Goal: Information Seeking & Learning: Check status

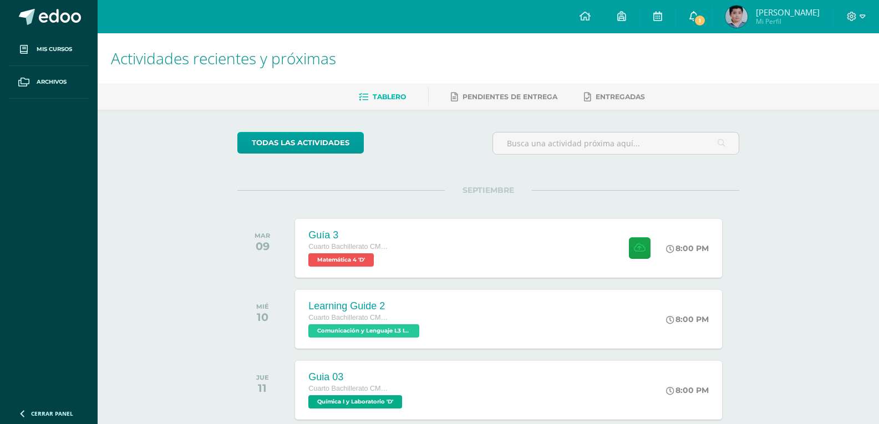
click at [706, 22] on span "1" at bounding box center [700, 20] width 12 height 12
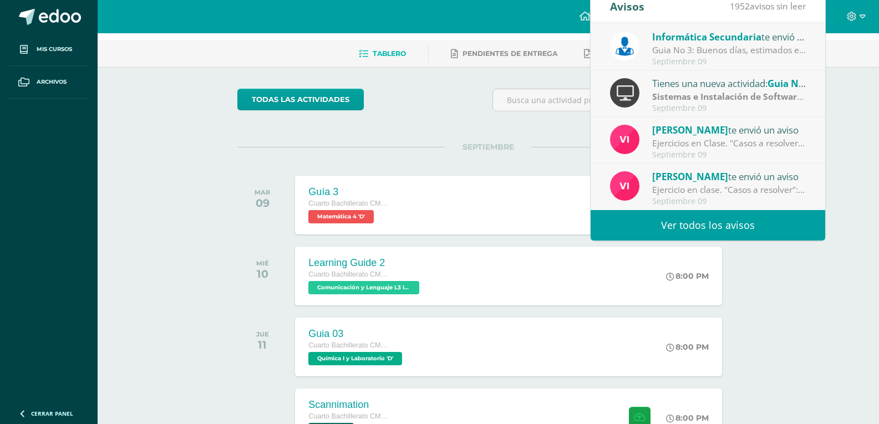
scroll to position [55, 0]
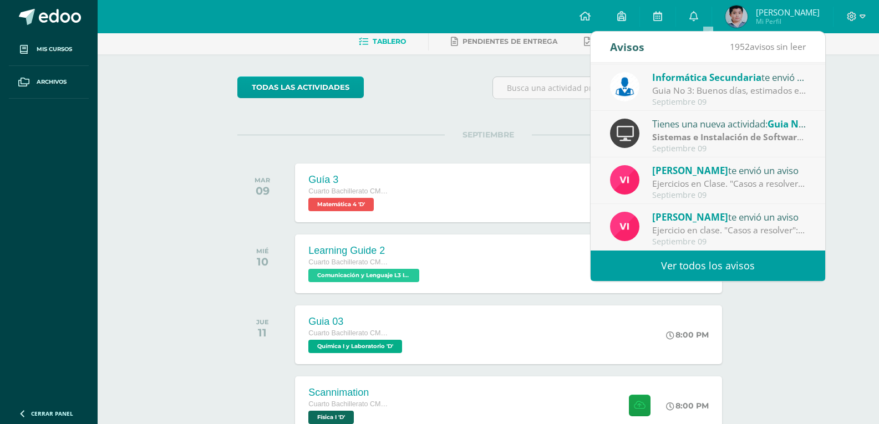
click at [406, 98] on div "todas las Actividades" at bounding box center [339, 93] width 213 height 32
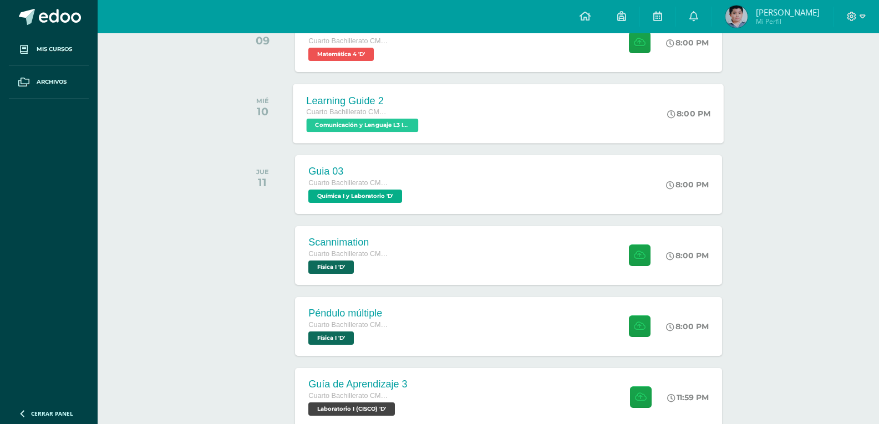
scroll to position [222, 0]
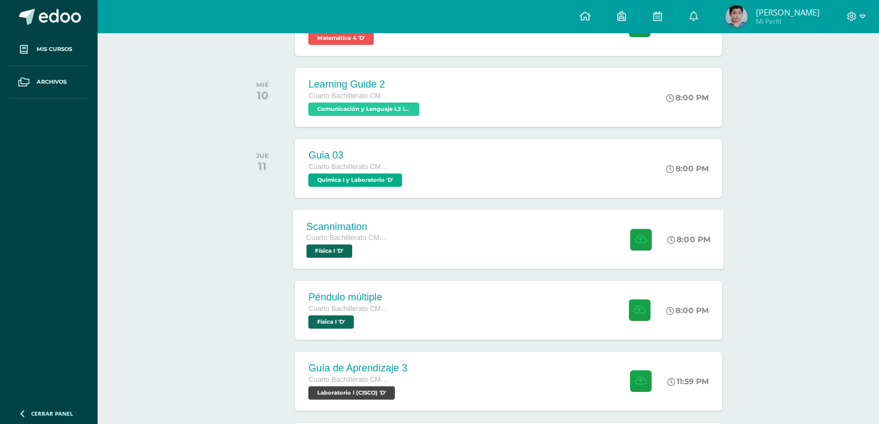
click at [440, 235] on div "Scannimation Cuarto Bachillerato CMP Bachillerato en CCLL con Orientación en Co…" at bounding box center [508, 239] width 431 height 59
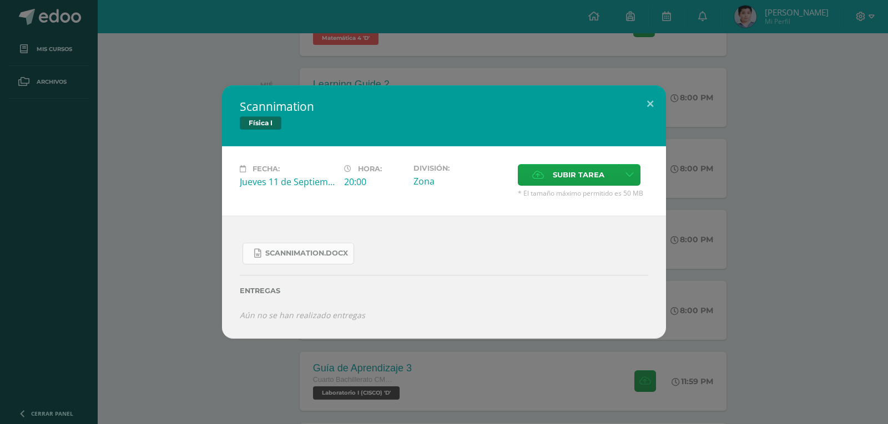
click at [313, 244] on link "Scannimation.docx" at bounding box center [297, 254] width 111 height 22
click at [661, 106] on button at bounding box center [650, 104] width 32 height 38
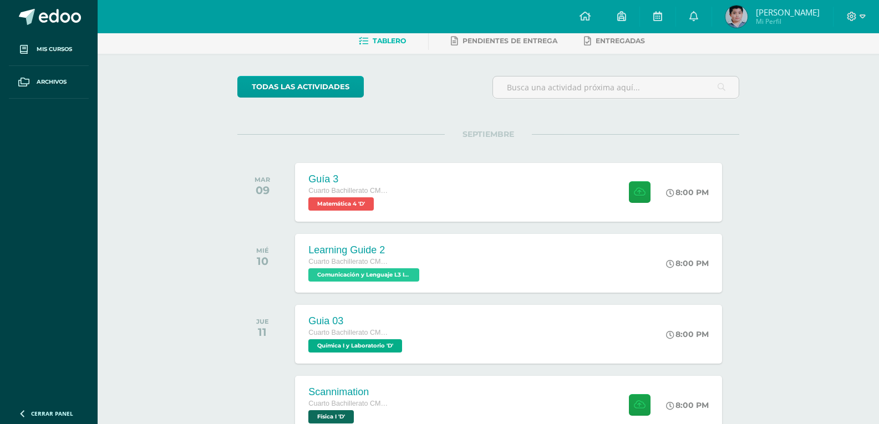
scroll to position [55, 0]
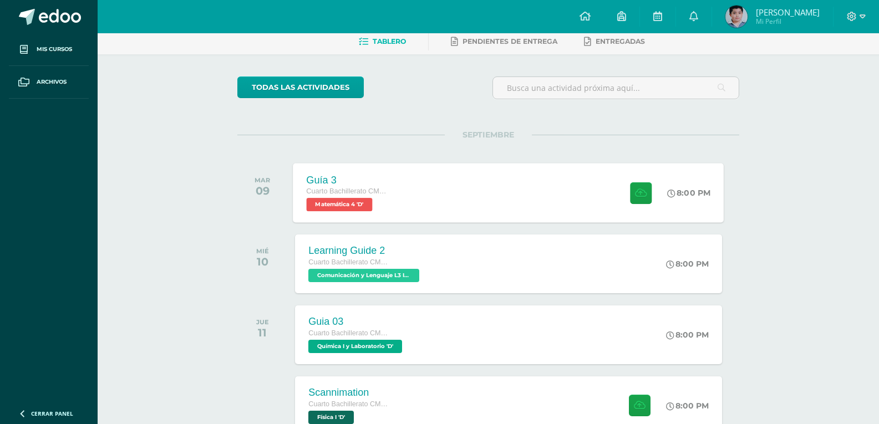
click at [446, 185] on div "Guía 3 Cuarto Bachillerato CMP Bachillerato en CCLL con Orientación en Computac…" at bounding box center [508, 192] width 431 height 59
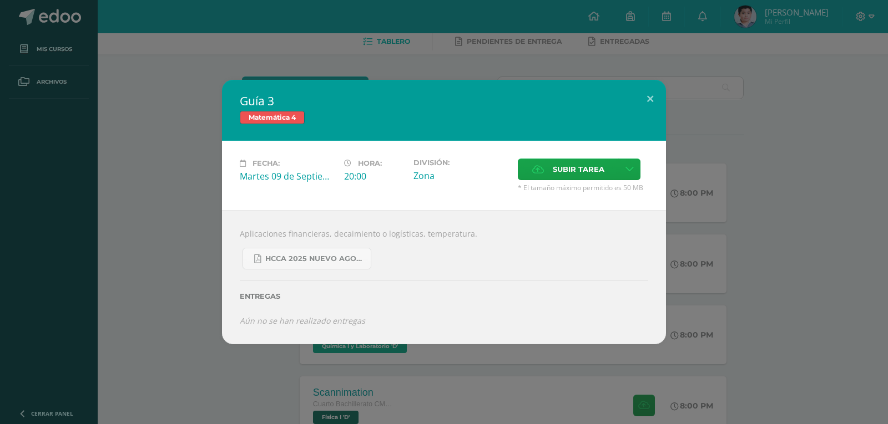
click at [140, 212] on div "Guía 3 Matemática 4 Fecha: Martes 09 de Septiembre Hora: 20:00 División: Zona C…" at bounding box center [443, 212] width 879 height 264
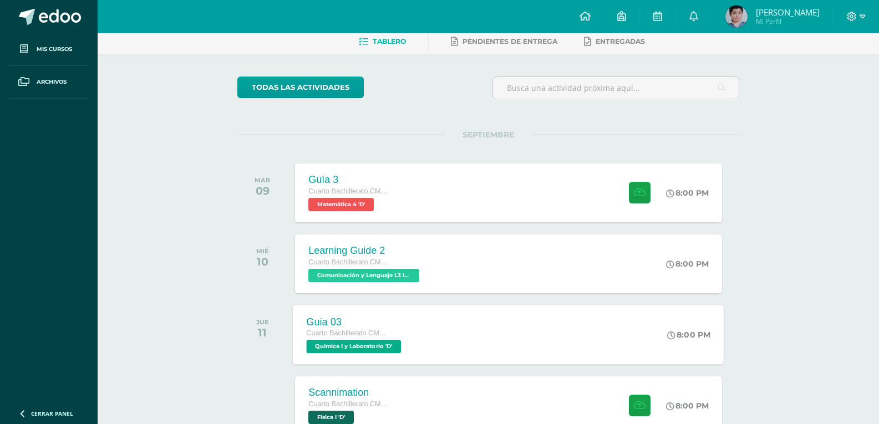
click at [349, 331] on span "Cuarto Bachillerato CMP Bachillerato en CCLL con Orientación en Computación" at bounding box center [349, 334] width 84 height 8
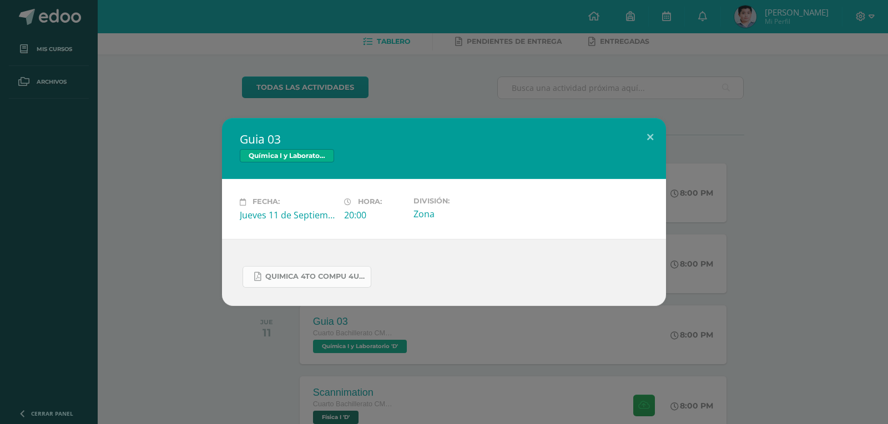
click at [332, 270] on link "Quimica 4to compu 4U.pdf" at bounding box center [306, 277] width 129 height 22
click at [381, 57] on div "Guia 03 Química I y Laboratorio Fecha: Jueves 11 de Septiembre Hora: 20:00 Divi…" at bounding box center [444, 212] width 888 height 424
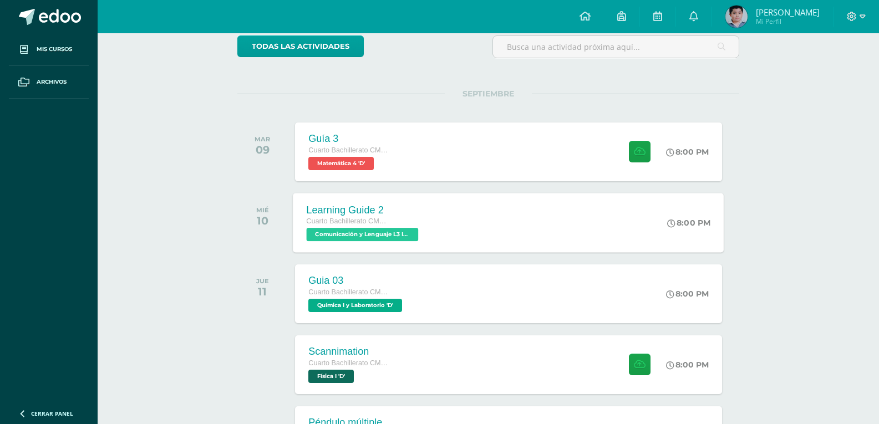
scroll to position [166, 0]
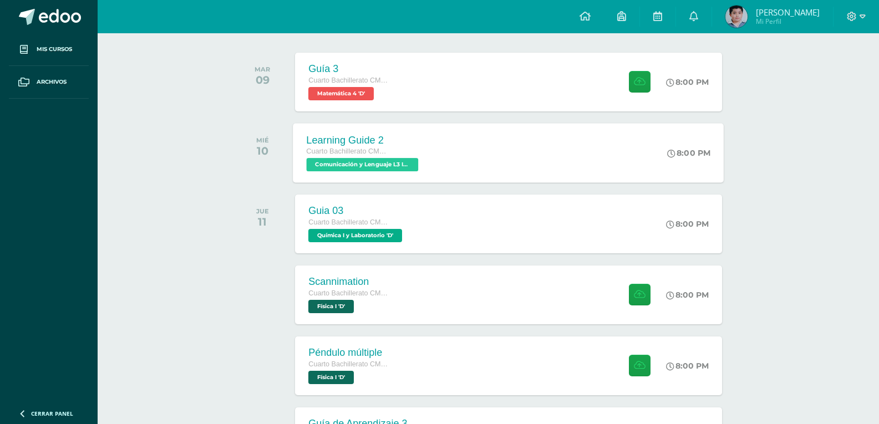
click at [443, 161] on div "Learning Guide 2 Cuarto Bachillerato CMP Bachillerato en CCLL con Orientación e…" at bounding box center [508, 152] width 431 height 59
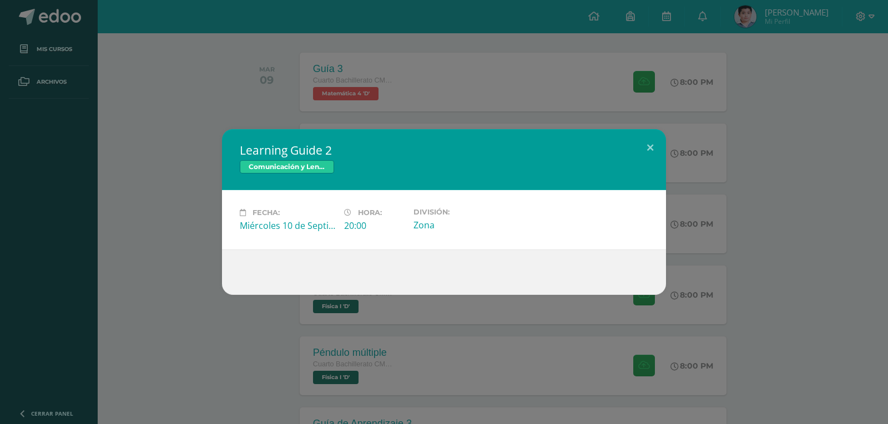
click at [633, 146] on h2 "Learning Guide 2" at bounding box center [444, 151] width 408 height 16
click at [642, 145] on button at bounding box center [650, 148] width 32 height 38
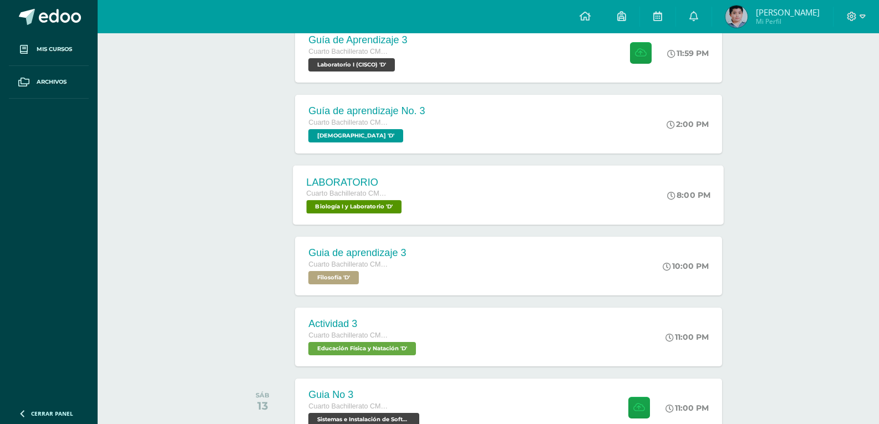
scroll to position [555, 0]
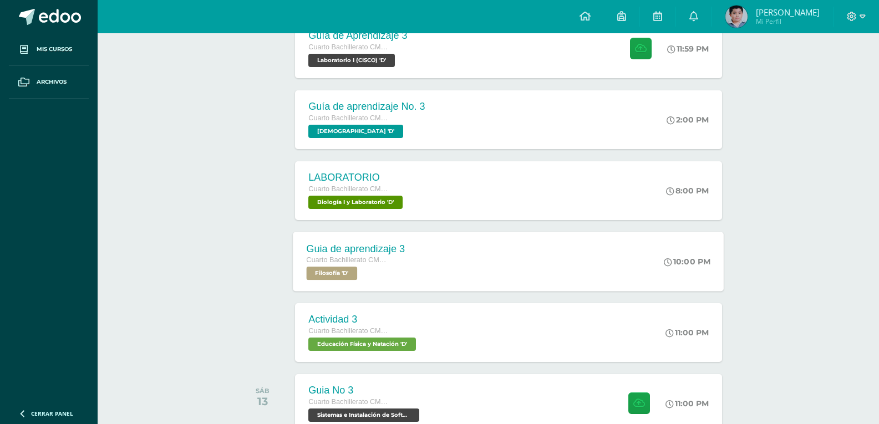
click at [443, 255] on div "Guia de aprendizaje 3 Cuarto Bachillerato CMP Bachillerato en CCLL con Orientac…" at bounding box center [508, 261] width 431 height 59
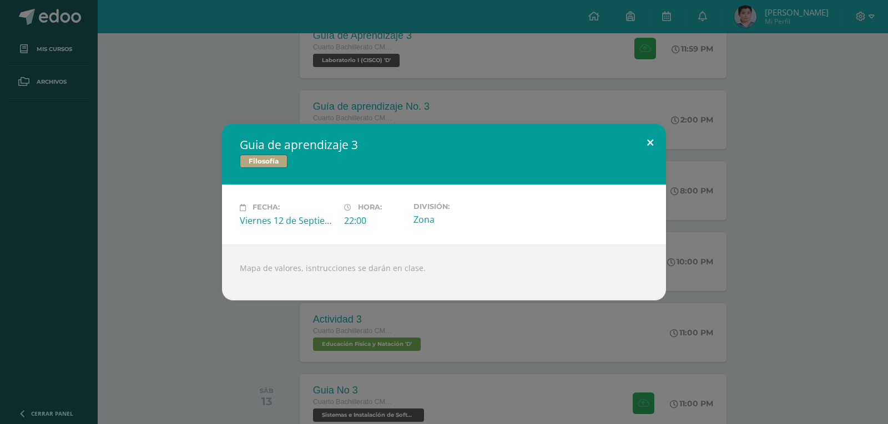
click at [645, 136] on button at bounding box center [650, 143] width 32 height 38
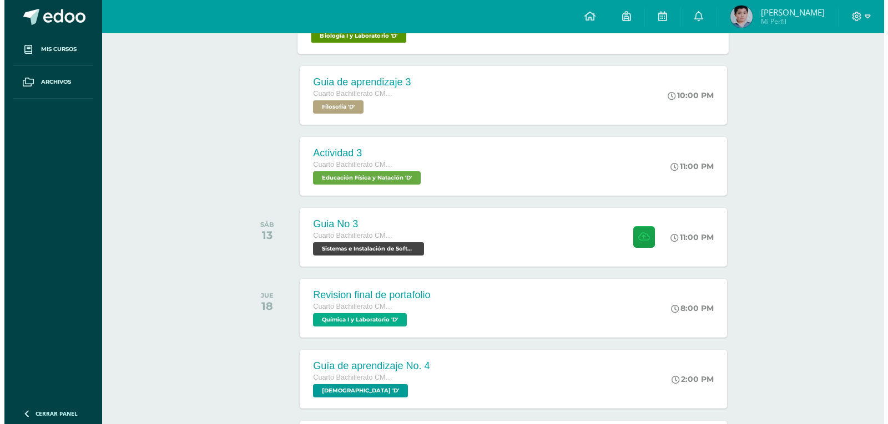
scroll to position [777, 0]
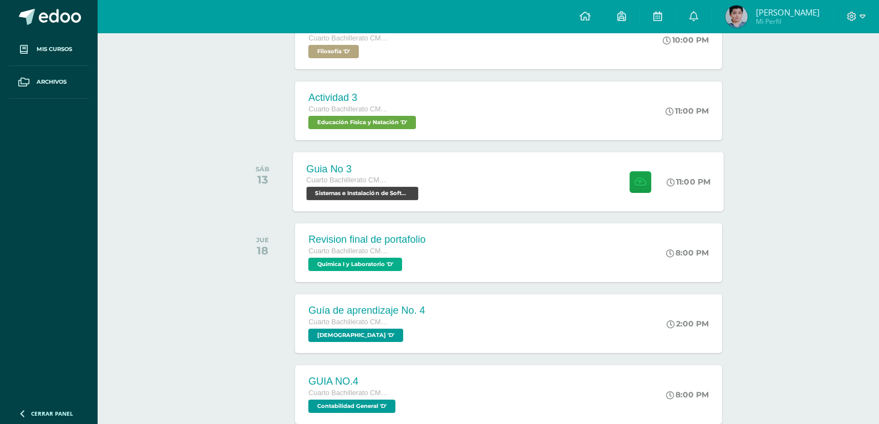
click at [501, 198] on div "Guia No 3 Cuarto Bachillerato CMP Bachillerato en CCLL con Orientación en Compu…" at bounding box center [508, 181] width 431 height 59
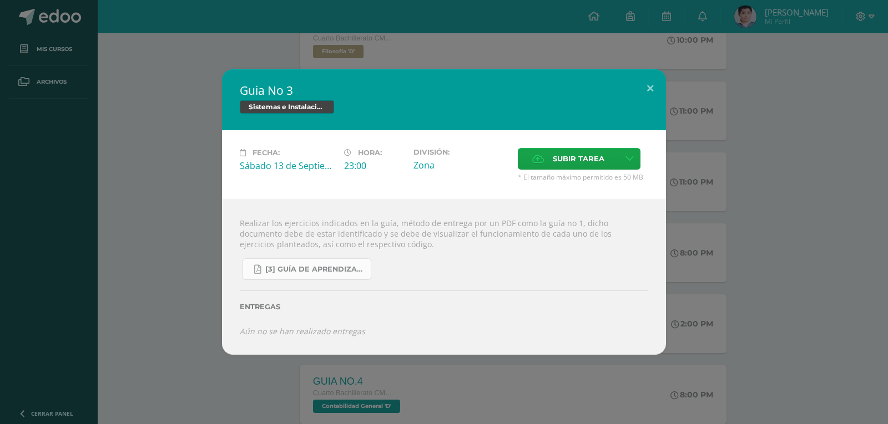
click at [346, 273] on span "[3] Guía de Aprendizaje - Sistemas e Instalación de Software.pdf" at bounding box center [315, 269] width 100 height 9
click at [350, 55] on div "Guia No 3 Sistemas e Instalación de Software (Desarrollo de Software) Fecha: Sá…" at bounding box center [444, 212] width 888 height 424
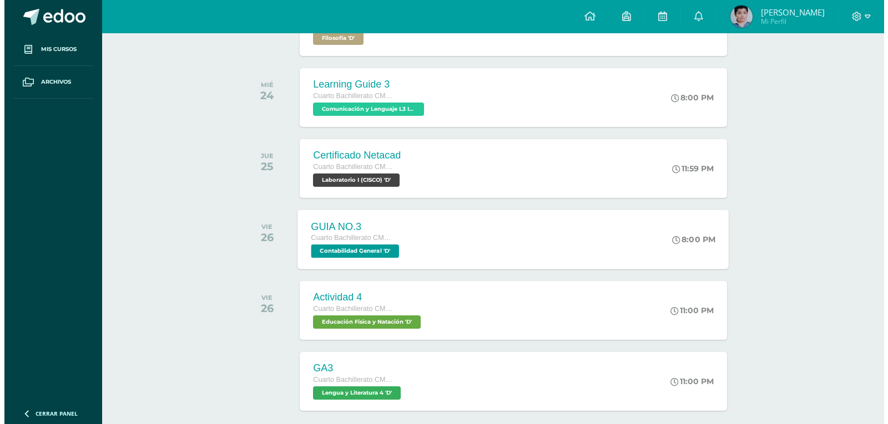
scroll to position [1276, 0]
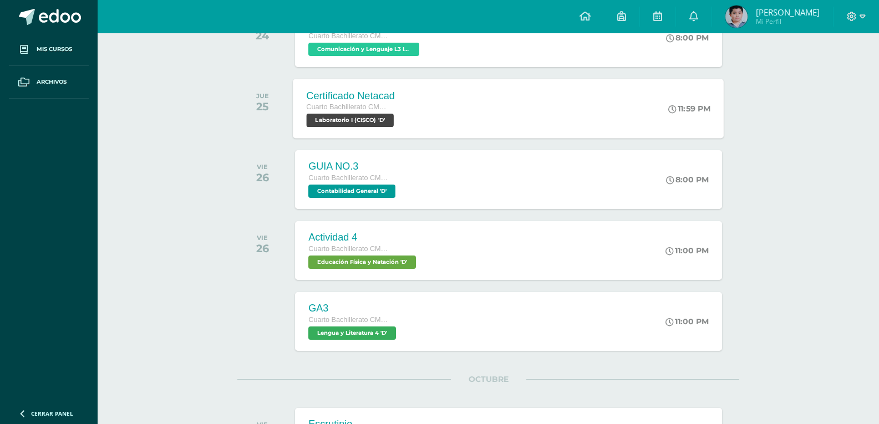
click at [428, 121] on div "Certificado Netacad Cuarto Bachillerato CMP Bachillerato en CCLL con Orientació…" at bounding box center [508, 108] width 431 height 59
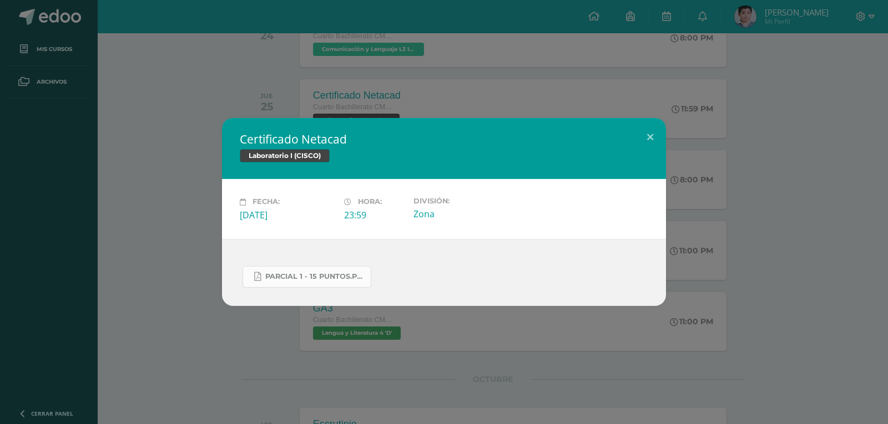
click at [337, 284] on link "Parcial 1 - 15 Puntos.pdf" at bounding box center [306, 277] width 129 height 22
click at [479, 107] on div "Certificado Netacad Laboratorio I (CISCO) Fecha: Jueves 25 de Septiembre Hora: …" at bounding box center [444, 212] width 888 height 424
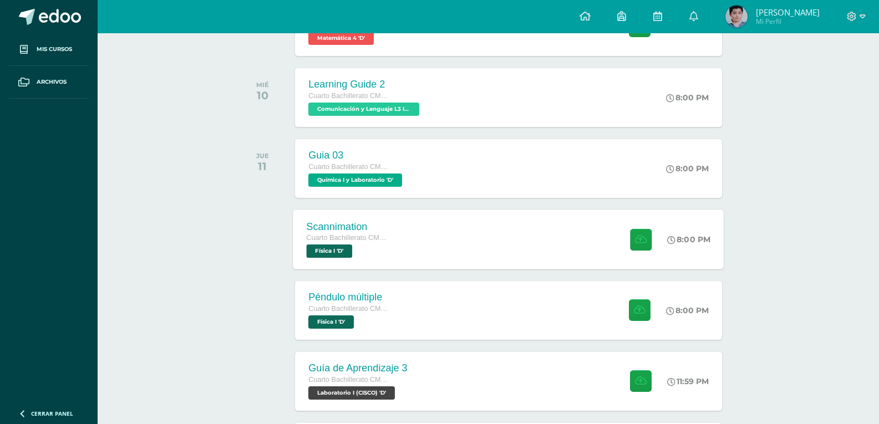
scroll to position [333, 0]
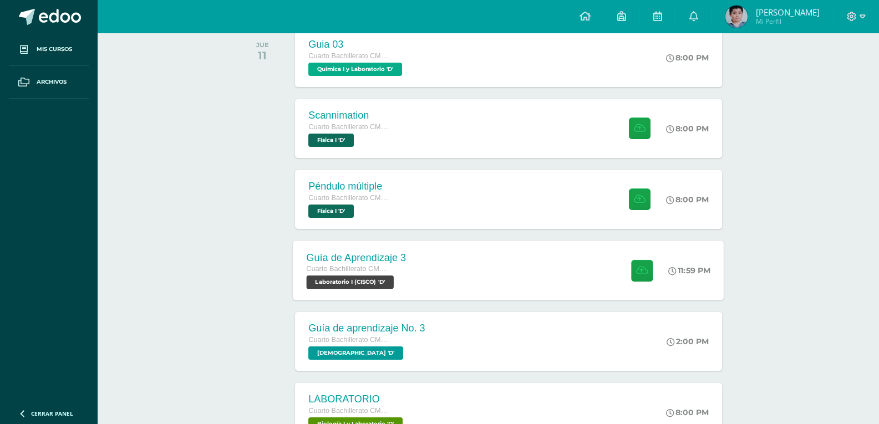
click at [404, 249] on div "Guía de Aprendizaje 3 Cuarto Bachillerato CMP Bachillerato en CCLL con Orientac…" at bounding box center [356, 270] width 126 height 59
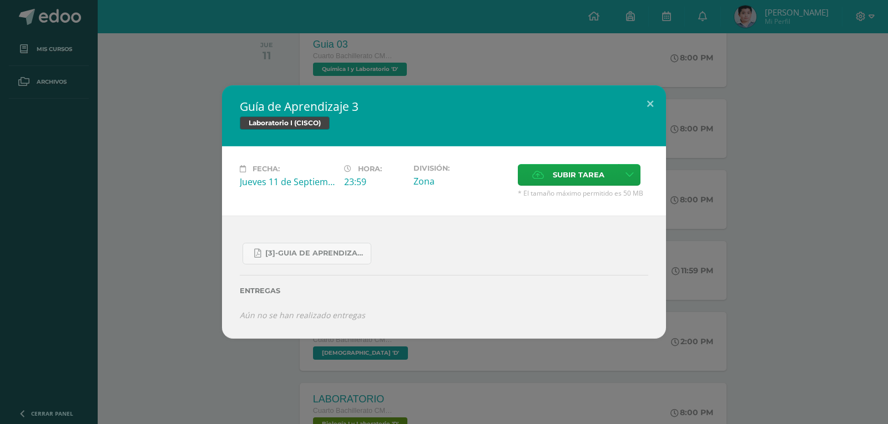
click at [206, 148] on div "Guía de Aprendizaje 3 Laboratorio I (CISCO) Fecha: Jueves 11 de Septiembre Hora…" at bounding box center [443, 212] width 879 height 254
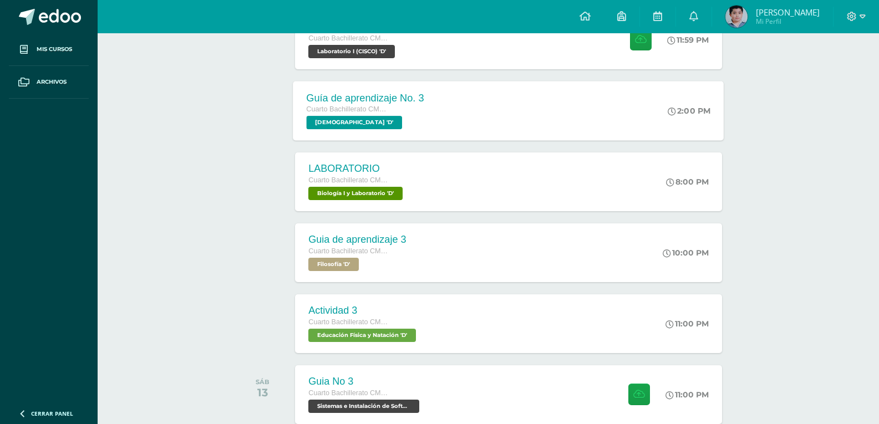
scroll to position [555, 0]
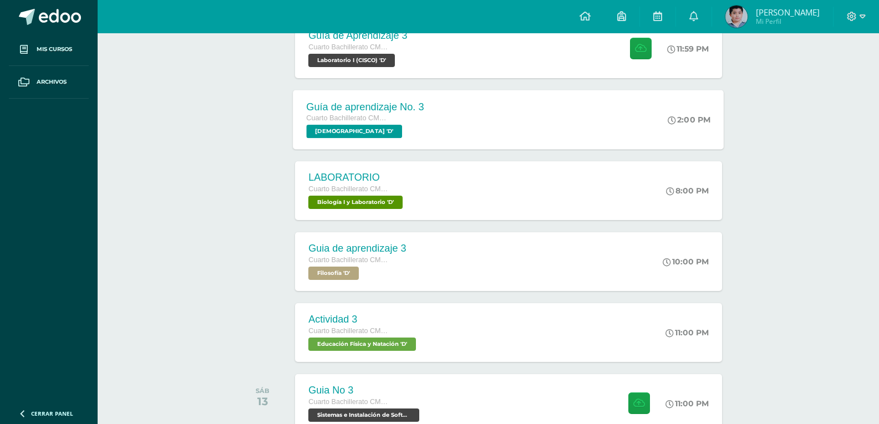
click at [381, 122] on span "Cuarto Bachillerato CMP Bachillerato en CCLL con Orientación en Computación" at bounding box center [349, 118] width 84 height 8
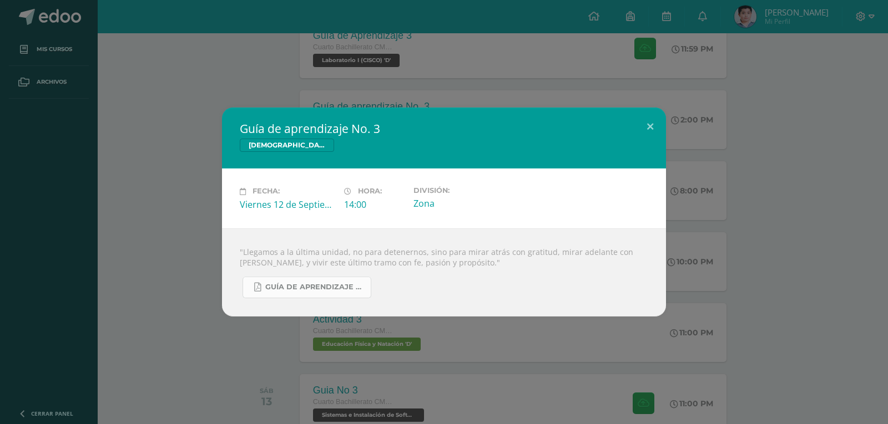
click at [333, 281] on link "Guía de aprendizaje No. 3.pdf" at bounding box center [306, 288] width 129 height 22
click at [373, 83] on div "Guía de aprendizaje No. 3 Biblia Fecha: Viernes 12 de Septiembre Hora: 14:00 Di…" at bounding box center [444, 212] width 888 height 424
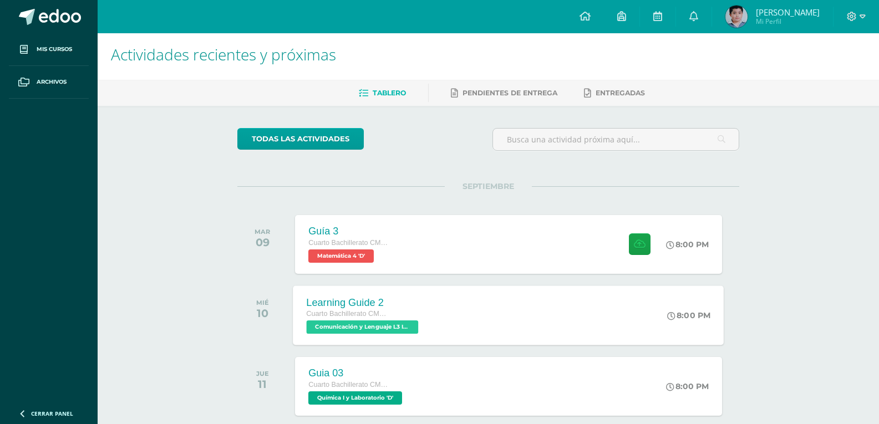
scroll to position [0, 0]
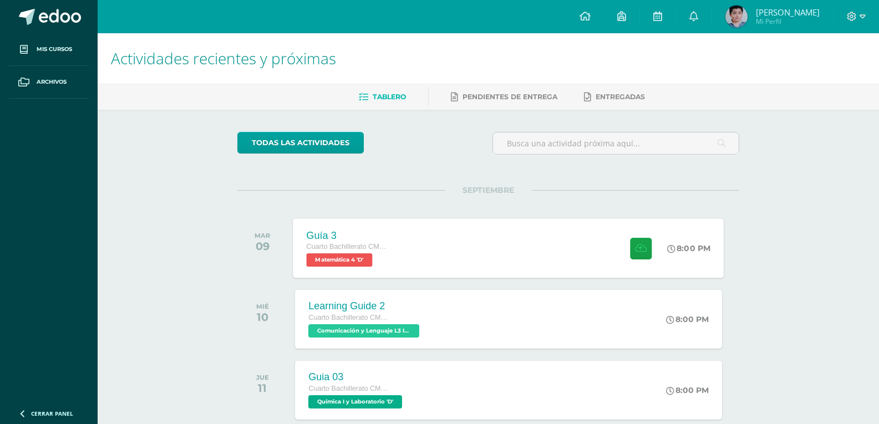
click at [374, 224] on div "Guía 3 Cuarto Bachillerato CMP Bachillerato en CCLL con Orientación en Computac…" at bounding box center [348, 248] width 111 height 59
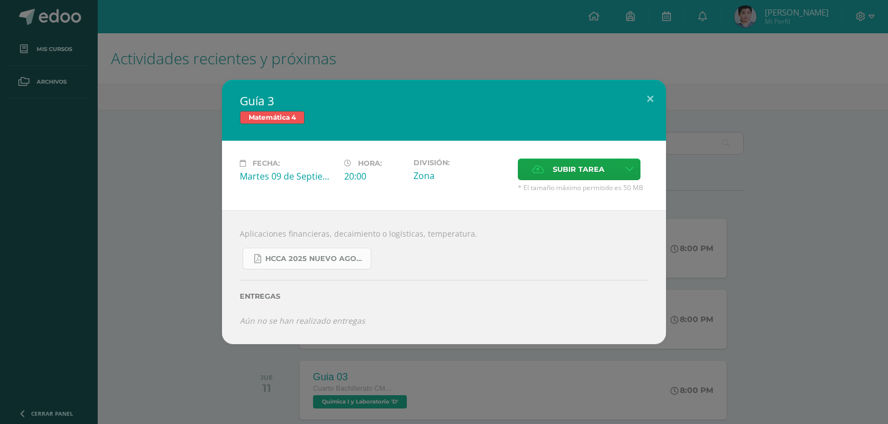
click at [333, 258] on span "HCCA 2025 nuevo agosto 4ta matemáticas.pdf" at bounding box center [315, 259] width 100 height 9
click at [404, 37] on div "Guía 3 Matemática 4 Fecha: Martes 09 de Septiembre Hora: 20:00 División: Zona C…" at bounding box center [444, 212] width 888 height 424
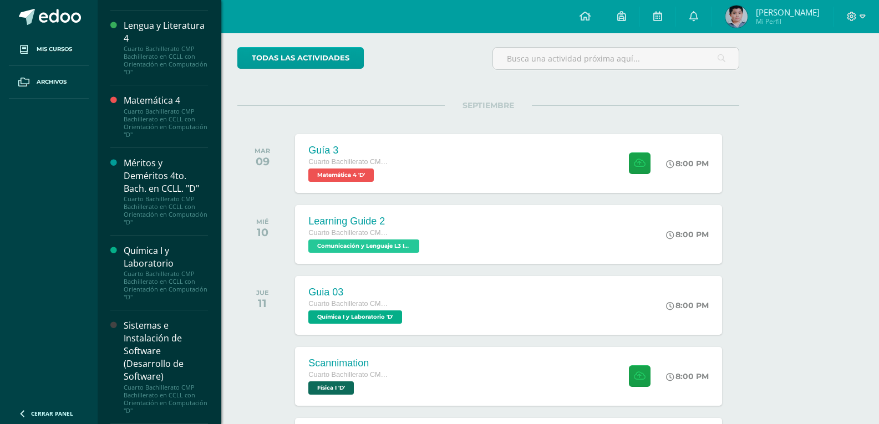
scroll to position [111, 0]
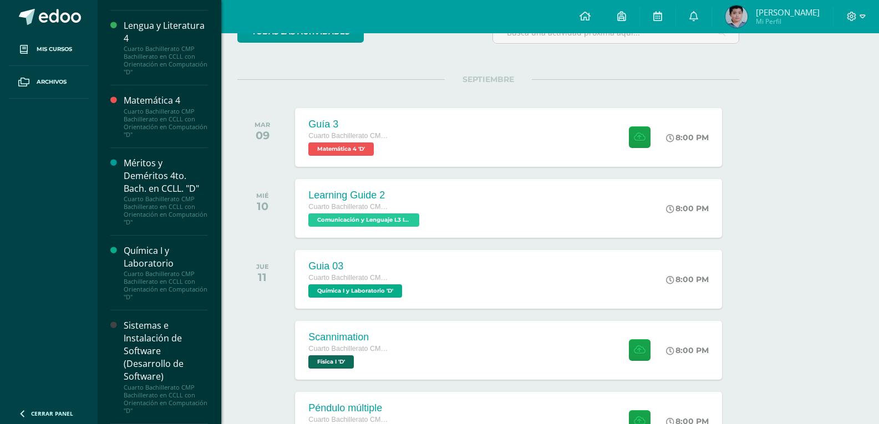
click at [141, 341] on div "Sistemas e Instalación de Software (Desarrollo de Software)" at bounding box center [166, 352] width 84 height 64
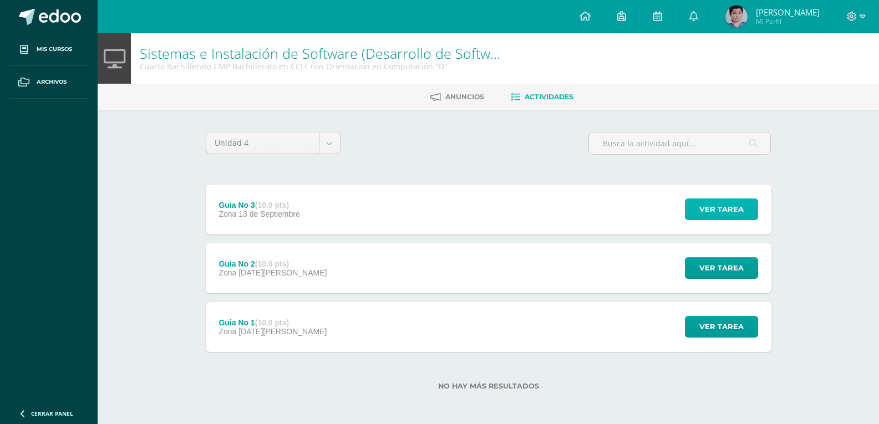
click at [737, 214] on span "Ver tarea" at bounding box center [722, 209] width 44 height 21
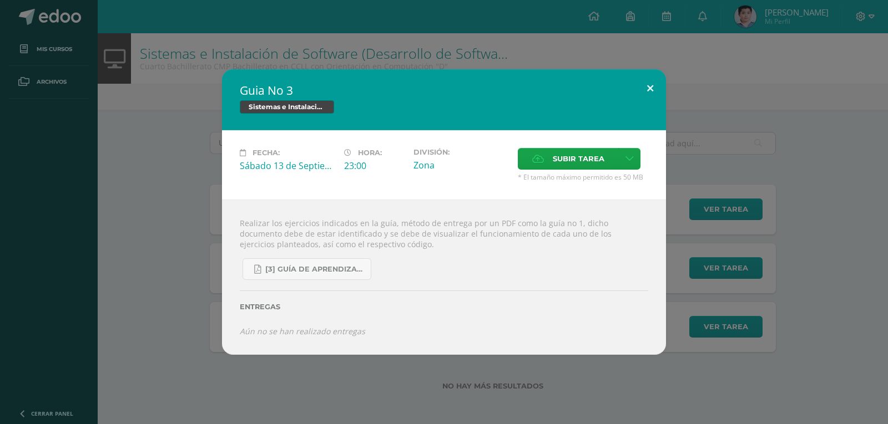
click at [645, 88] on button at bounding box center [650, 88] width 32 height 38
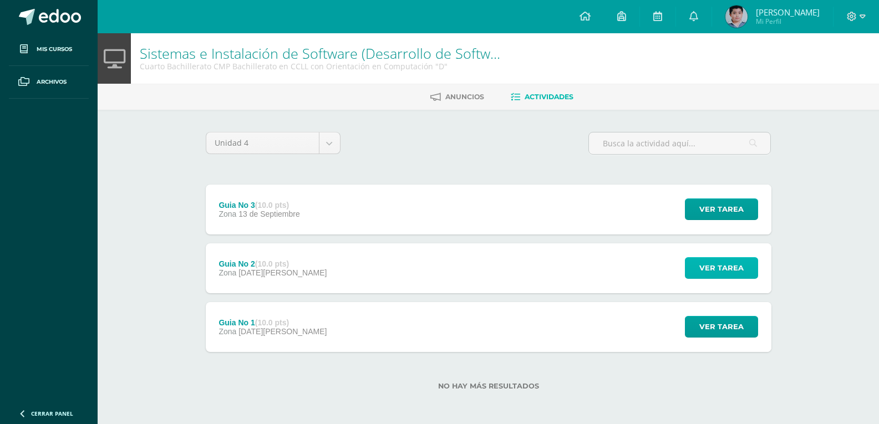
click at [704, 264] on span "Ver tarea" at bounding box center [722, 268] width 44 height 21
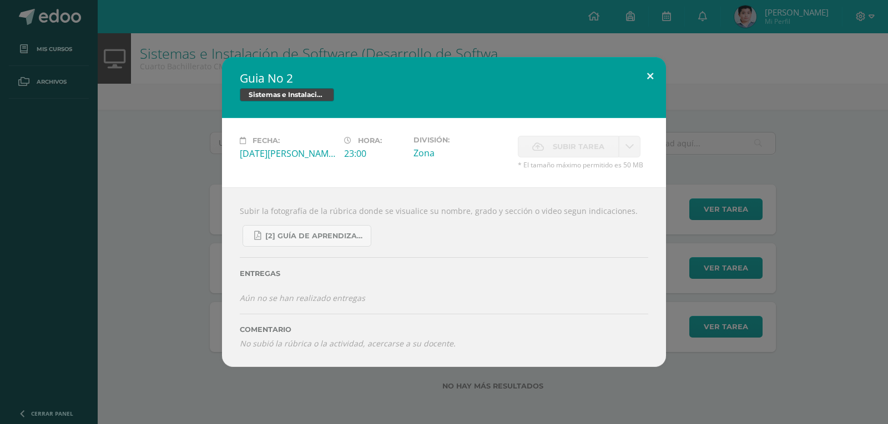
click at [648, 88] on button at bounding box center [650, 76] width 32 height 38
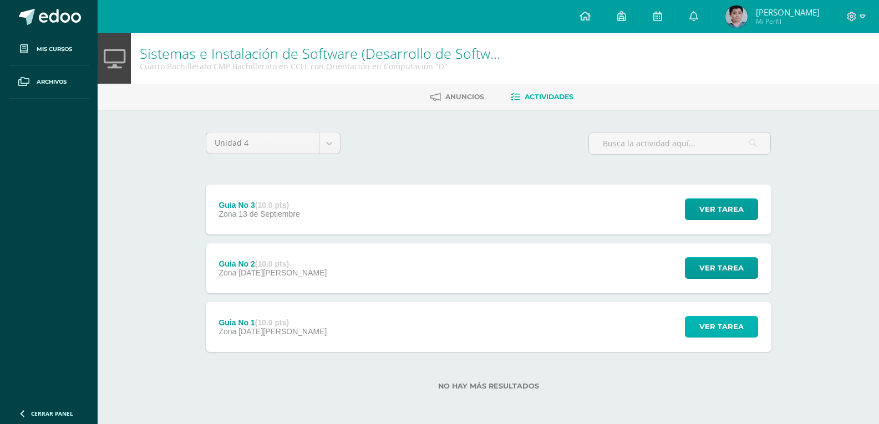
click at [705, 327] on span "Ver tarea" at bounding box center [722, 327] width 44 height 21
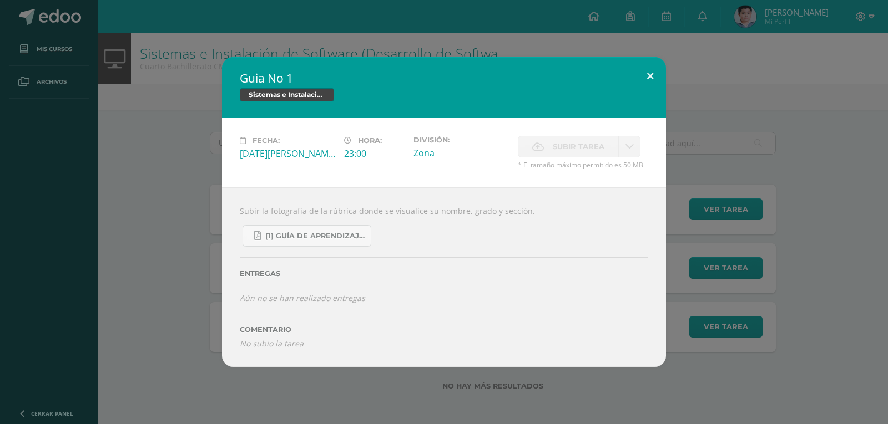
click at [643, 72] on button at bounding box center [650, 76] width 32 height 38
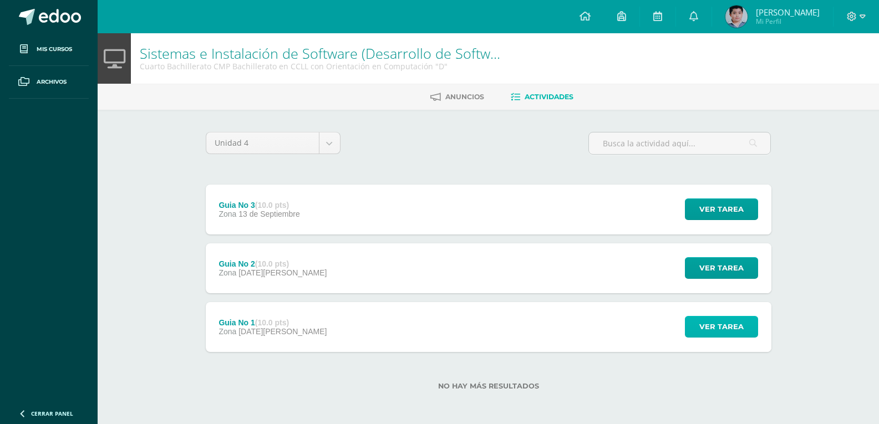
click at [697, 331] on button "Ver tarea" at bounding box center [721, 327] width 73 height 22
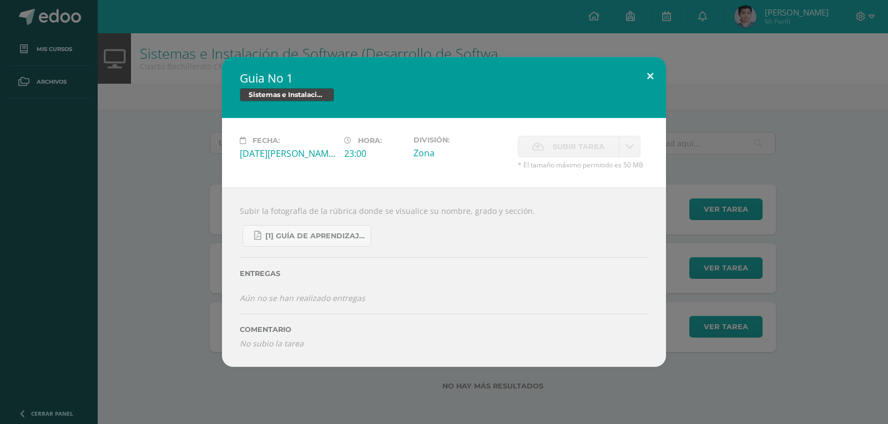
click at [641, 80] on button at bounding box center [650, 76] width 32 height 38
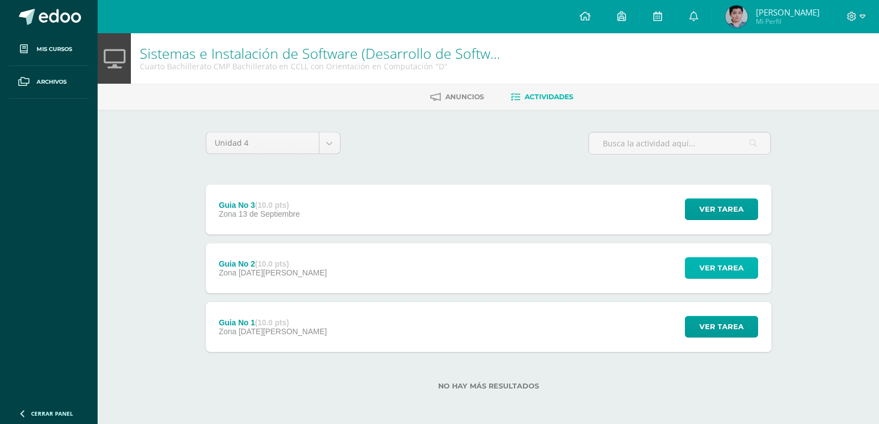
click at [708, 262] on span "Ver tarea" at bounding box center [722, 268] width 44 height 21
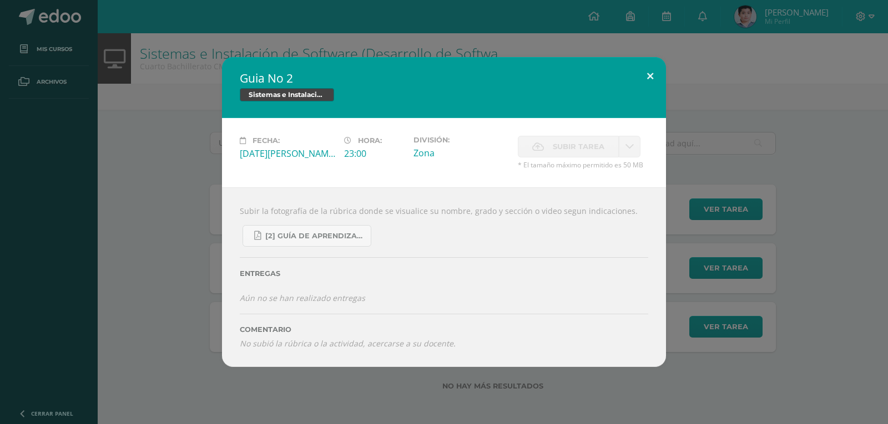
click at [645, 89] on button at bounding box center [650, 76] width 32 height 38
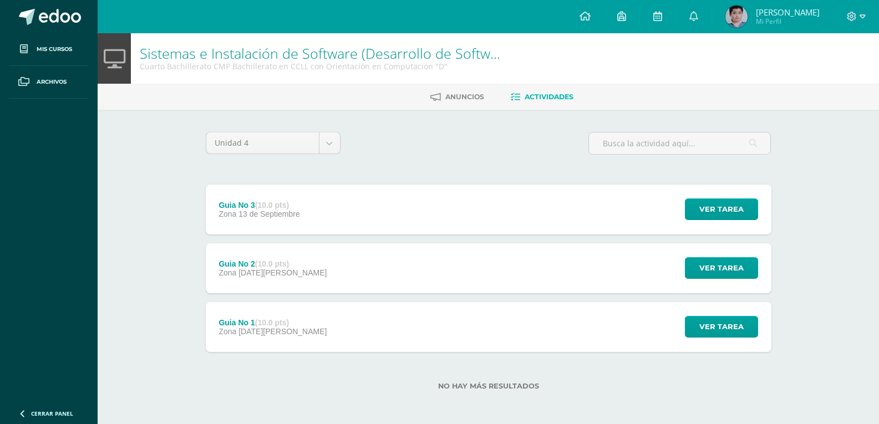
click at [645, 199] on div "Guia No 3 (10.0 pts) Zona 13 de Septiembre Ver tarea Guia No 3 Sistemas e Insta…" at bounding box center [489, 210] width 566 height 50
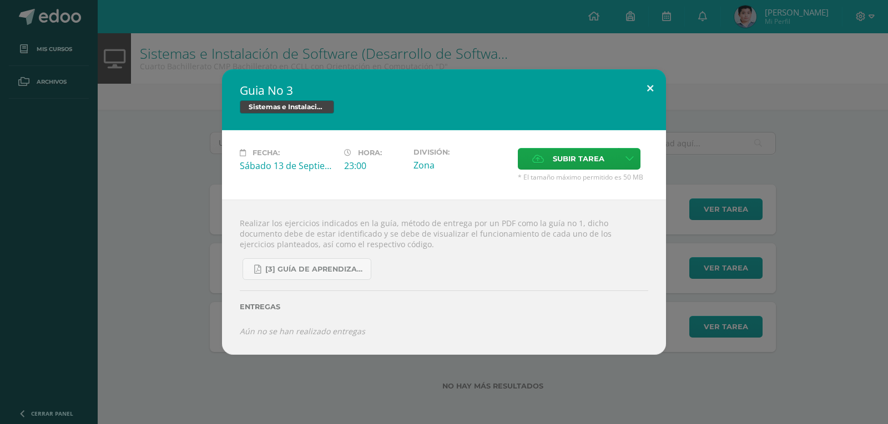
click at [642, 80] on button at bounding box center [650, 88] width 32 height 38
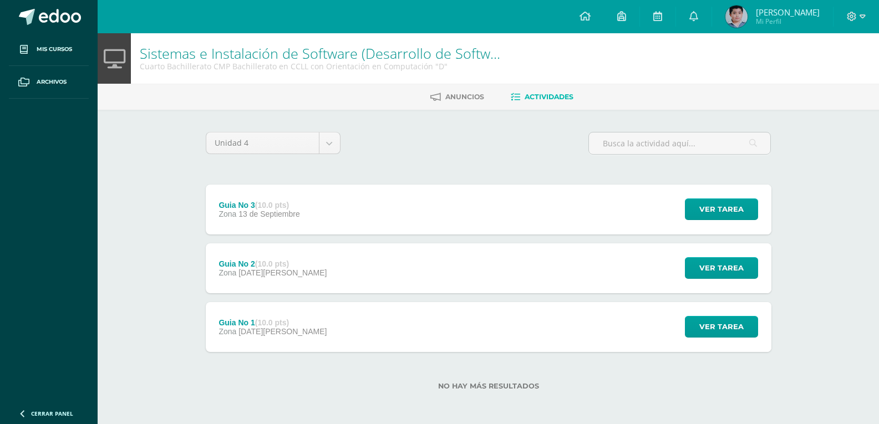
click at [784, 124] on div "Unidad 4 Unidad 1 Unidad 2 Unidad 3 Unidad 4 Guia No 3 (10.0 pts) Zona 13 de Se…" at bounding box center [489, 268] width 610 height 316
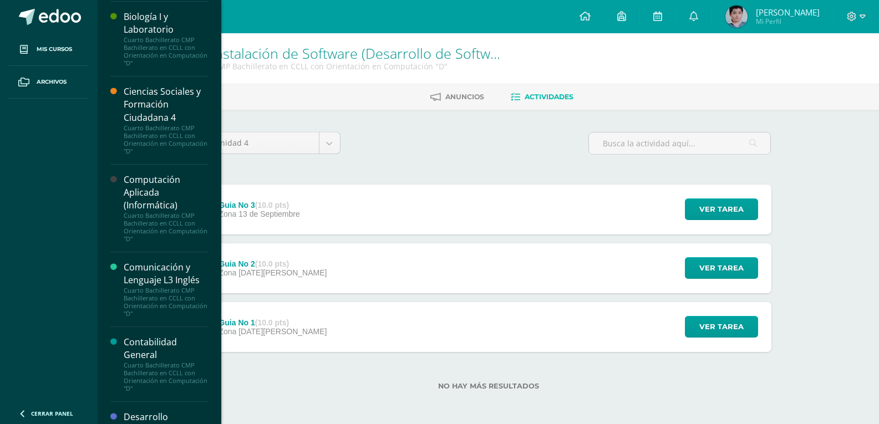
scroll to position [55, 0]
click at [151, 209] on div "Computación Aplicada (Informática)" at bounding box center [166, 190] width 84 height 38
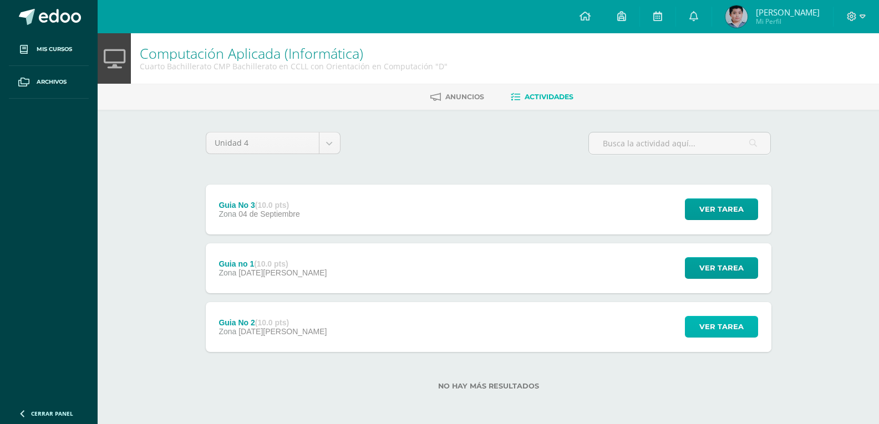
click at [688, 320] on button "Ver tarea" at bounding box center [721, 327] width 73 height 22
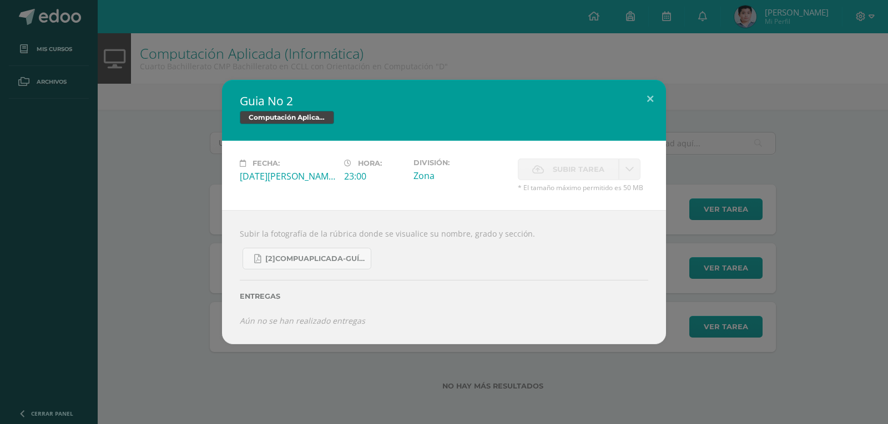
click at [696, 273] on div "Guia No 2 Computación Aplicada (Informática) Fecha: Sábado 30 de Agosto Hora: 2…" at bounding box center [443, 212] width 879 height 264
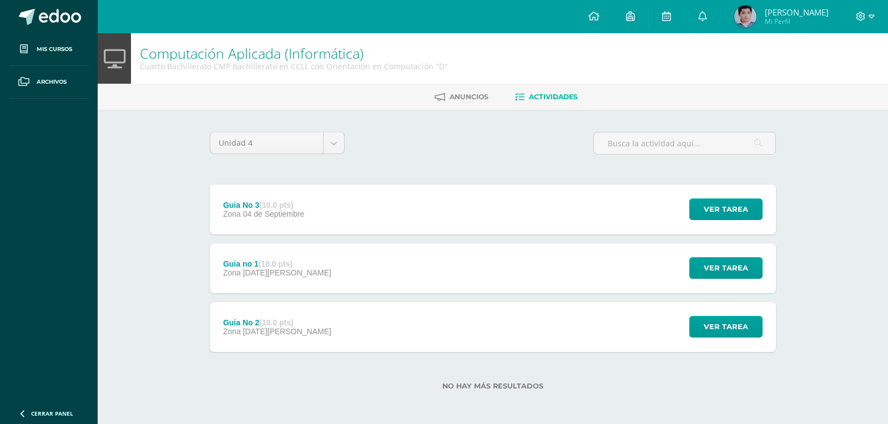
click at [696, 271] on div "Guia No 2 Computación Aplicada (Informática) Fecha: Sábado 30 de Agosto Hora: 2…" at bounding box center [443, 212] width 879 height 264
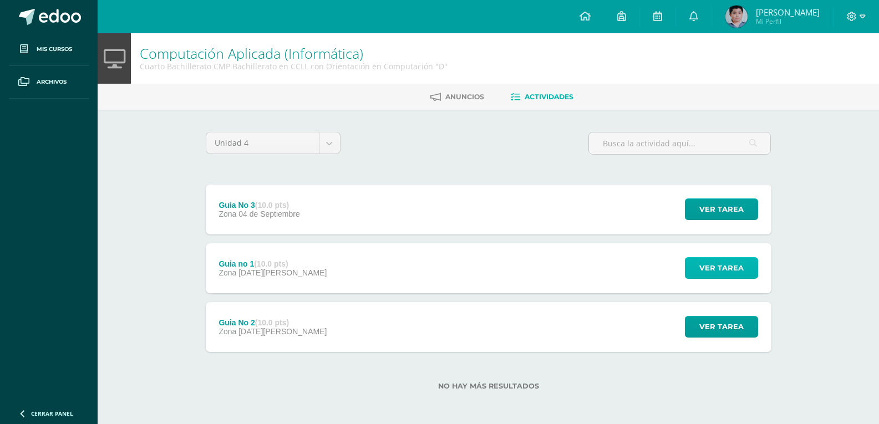
click at [697, 271] on button "Ver tarea" at bounding box center [721, 268] width 73 height 22
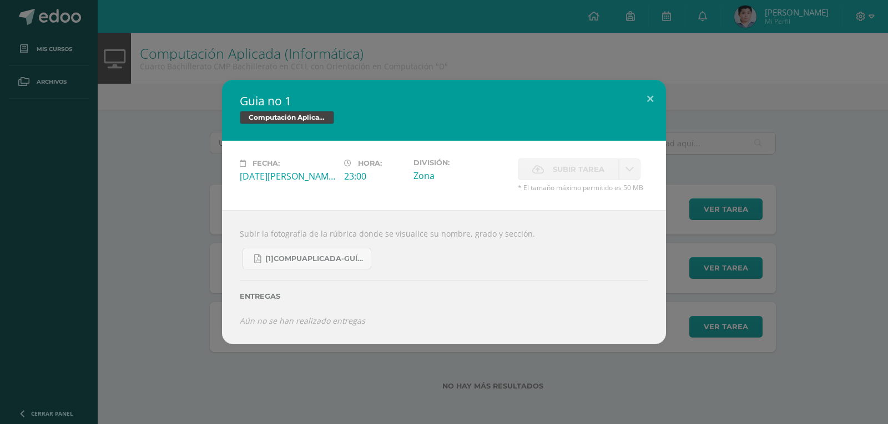
click at [697, 271] on div "Guia no 1 Computación Aplicada (Informática) Fecha: Sábado 30 de Agosto Hora: 2…" at bounding box center [443, 212] width 879 height 264
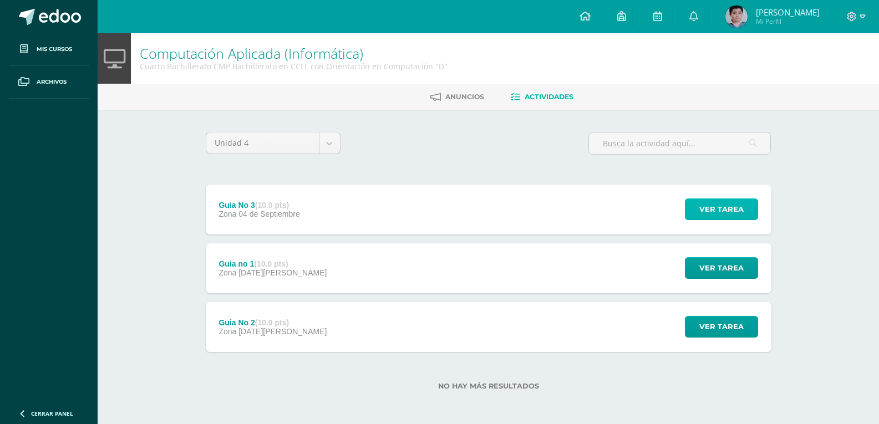
click at [700, 201] on button "Ver tarea" at bounding box center [721, 210] width 73 height 22
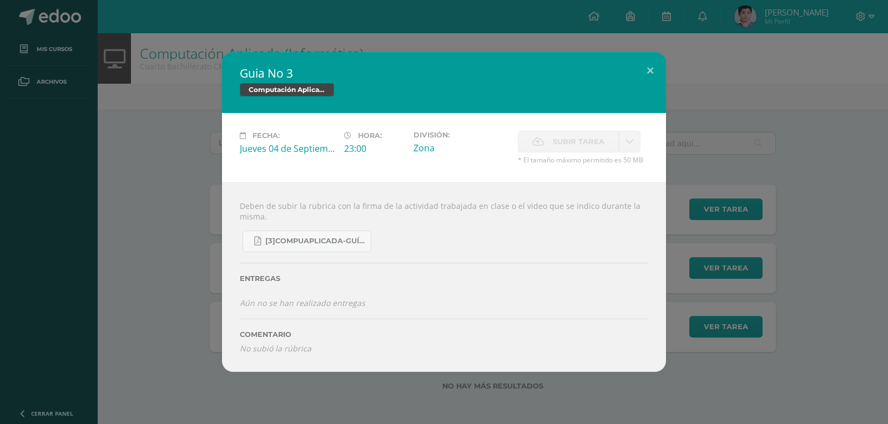
click at [552, 140] on label "Subir tarea" at bounding box center [568, 142] width 101 height 22
click at [192, 169] on div "Guia No 3 Computación Aplicada (Informática) Fecha: Jueves 04 de Septiembre Hor…" at bounding box center [443, 212] width 879 height 320
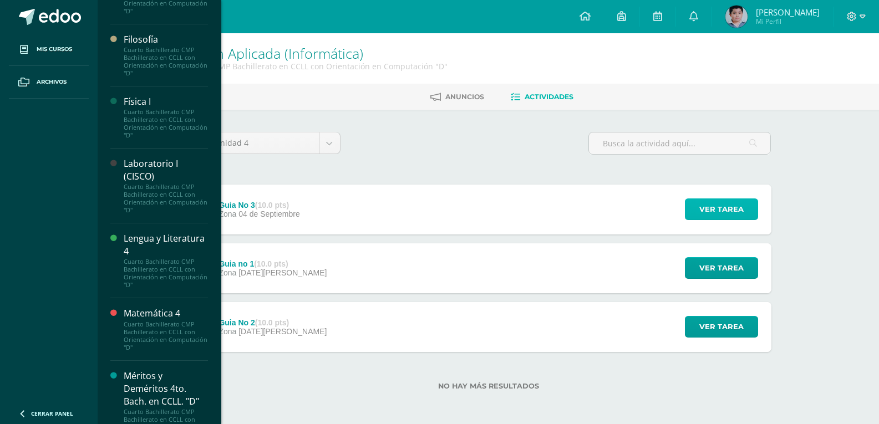
scroll to position [832, 0]
click at [161, 183] on div "Laboratorio I (CISCO)" at bounding box center [166, 170] width 84 height 26
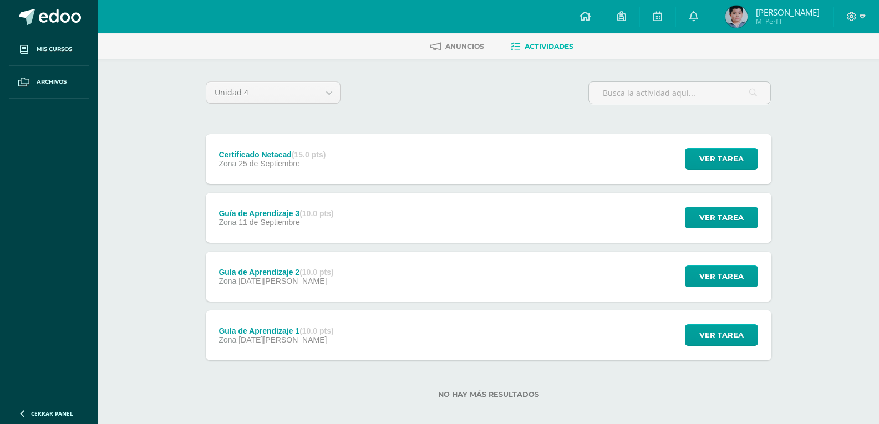
scroll to position [60, 0]
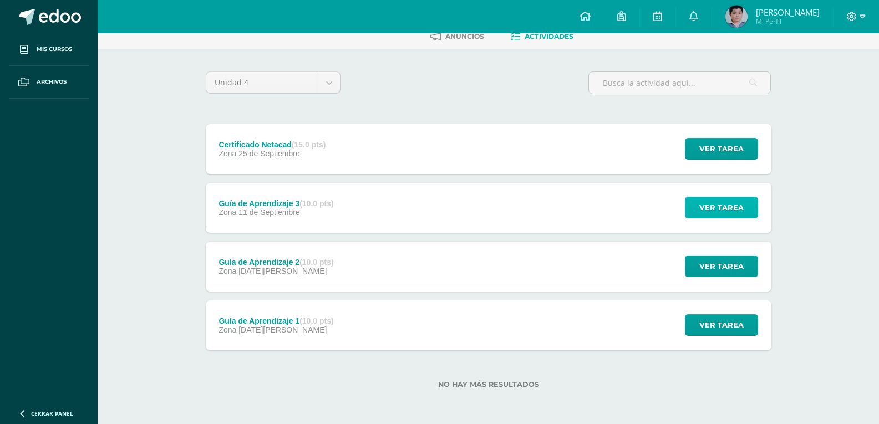
click at [707, 215] on span "Ver tarea" at bounding box center [722, 207] width 44 height 21
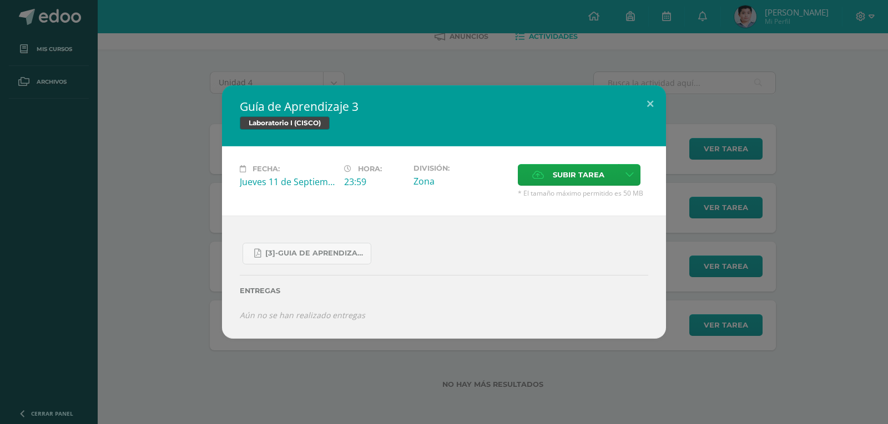
click at [728, 249] on div "Guía de Aprendizaje 3 Laboratorio I (CISCO) Fecha: [DATE] Hora: 23:59 División:" at bounding box center [443, 212] width 879 height 254
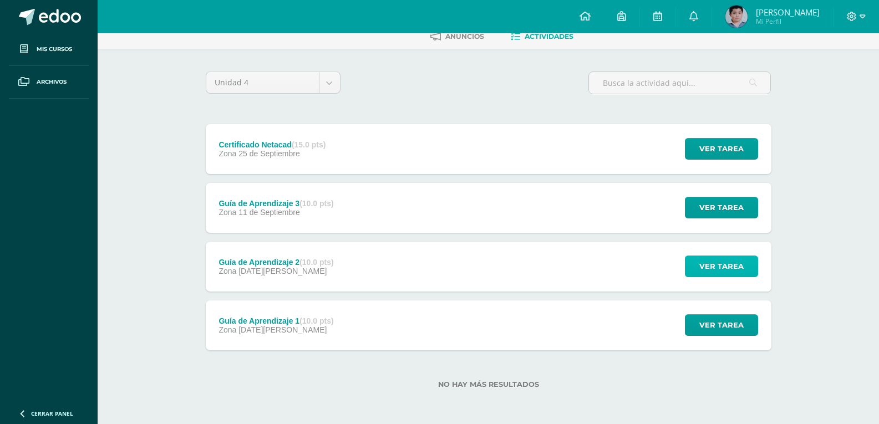
click at [714, 267] on span "Ver tarea" at bounding box center [722, 266] width 44 height 21
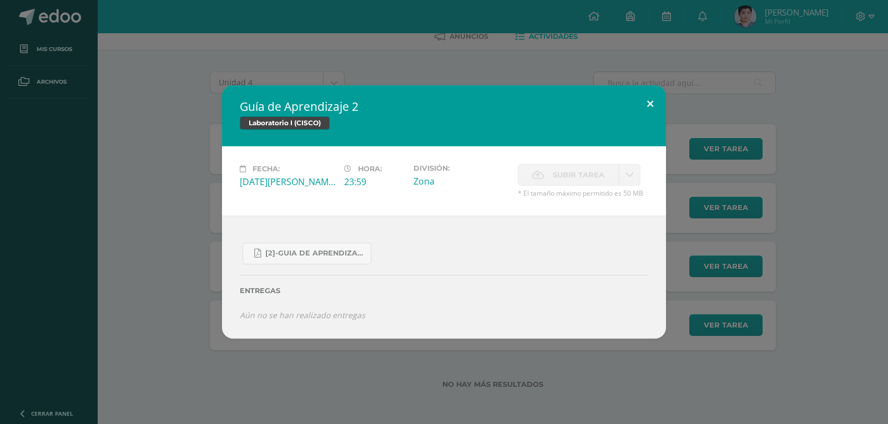
click at [655, 109] on button at bounding box center [650, 104] width 32 height 38
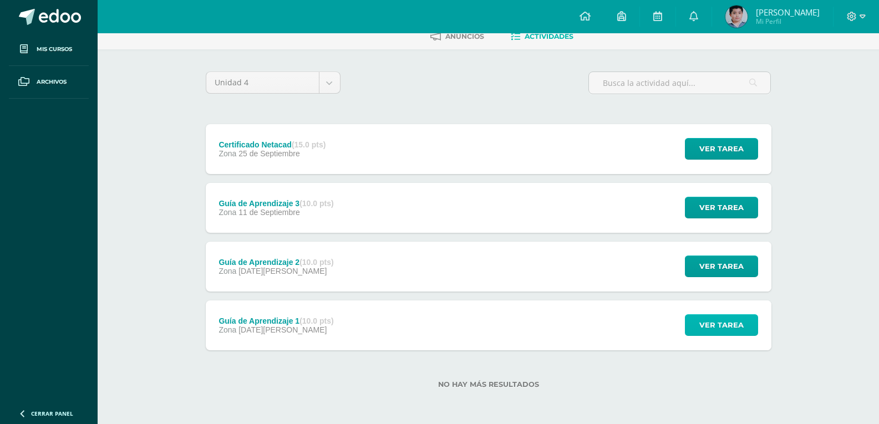
click at [714, 326] on span "Ver tarea" at bounding box center [722, 325] width 44 height 21
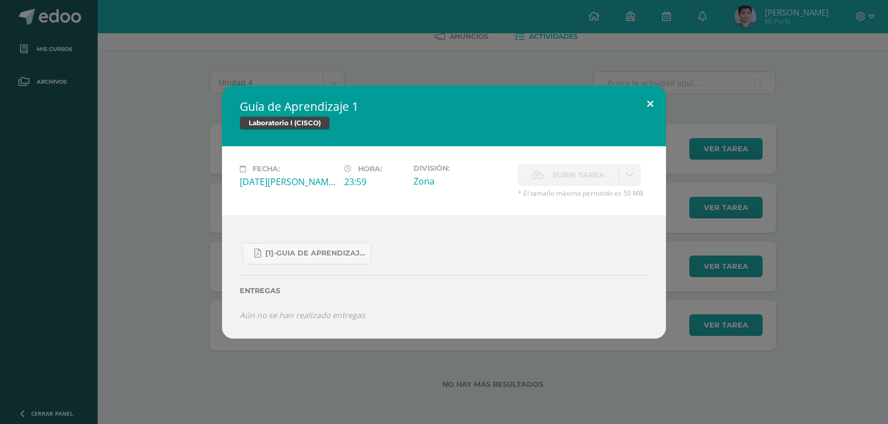
click at [641, 109] on button at bounding box center [650, 104] width 32 height 38
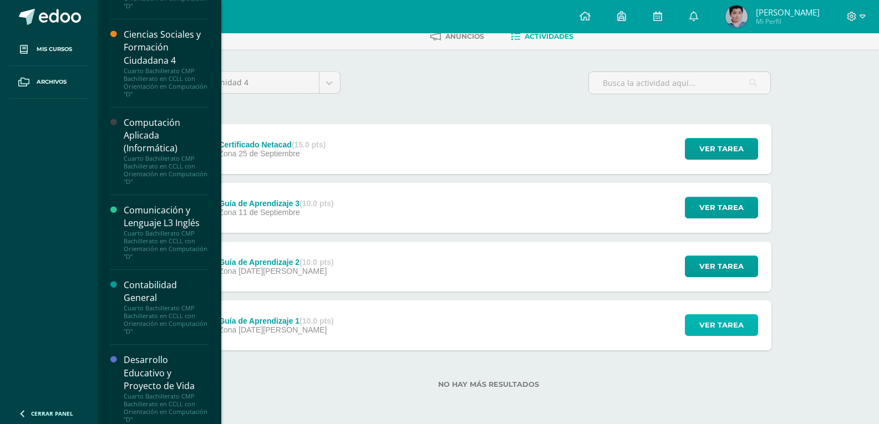
scroll to position [111, 0]
click at [169, 221] on div "Comunicación y Lenguaje L3 Inglés" at bounding box center [166, 216] width 84 height 26
